Goal: Task Accomplishment & Management: Complete application form

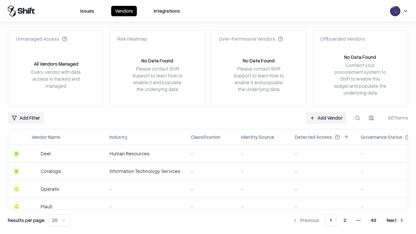
click at [326, 118] on link "Add Vendor" at bounding box center [326, 118] width 41 height 12
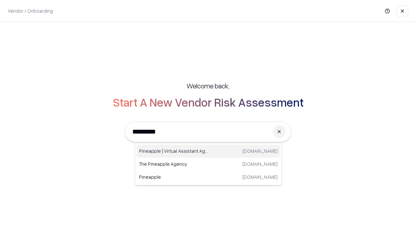
click at [208, 151] on div "Pineapple | Virtual Assistant Agency [DOMAIN_NAME]" at bounding box center [208, 151] width 144 height 13
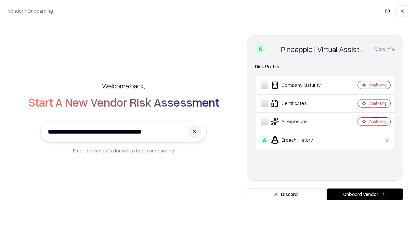
type input "**********"
click at [364, 194] on button "Onboard Vendor" at bounding box center [364, 194] width 76 height 12
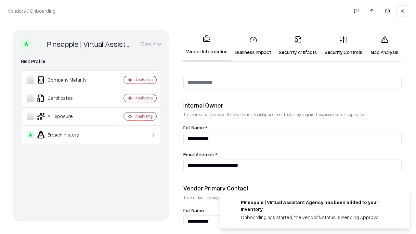
scroll to position [336, 0]
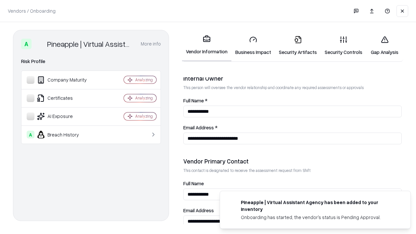
click at [253, 45] on link "Business Impact" at bounding box center [253, 46] width 44 height 30
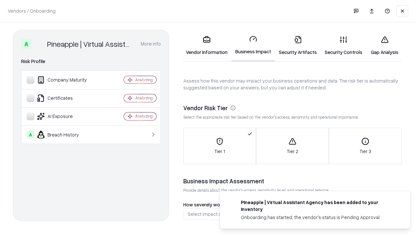
click at [297, 45] on link "Security Artifacts" at bounding box center [298, 46] width 46 height 30
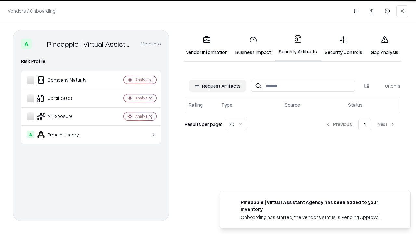
click at [217, 85] on button "Request Artifacts" at bounding box center [217, 86] width 57 height 12
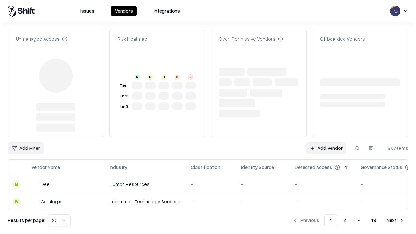
click at [326, 142] on link "Add Vendor" at bounding box center [326, 148] width 41 height 12
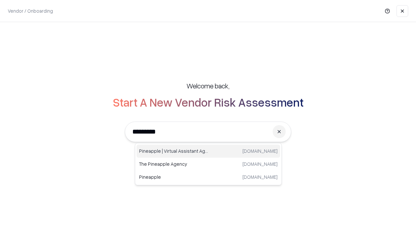
click at [208, 151] on div "Pineapple | Virtual Assistant Agency [DOMAIN_NAME]" at bounding box center [208, 151] width 144 height 13
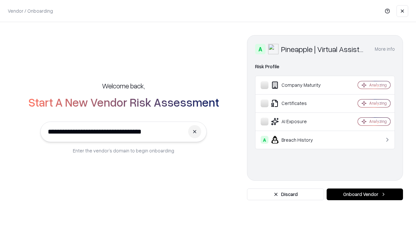
type input "**********"
click at [364, 194] on button "Onboard Vendor" at bounding box center [364, 194] width 76 height 12
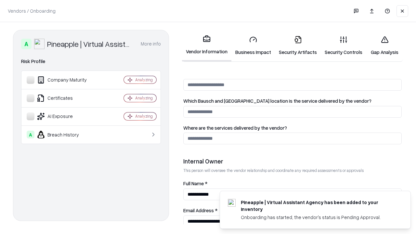
scroll to position [336, 0]
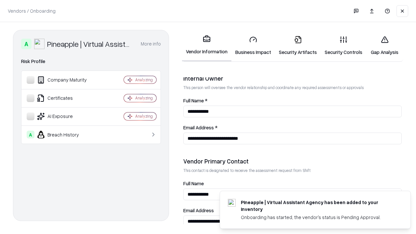
click at [384, 45] on link "Gap Analysis" at bounding box center [384, 46] width 37 height 30
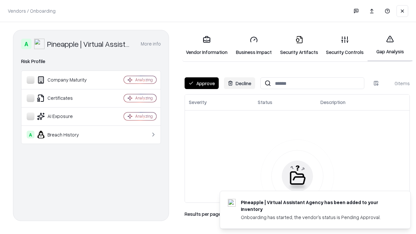
click at [201, 83] on button "Approve" at bounding box center [201, 83] width 34 height 12
